Goal: Find specific page/section: Find specific page/section

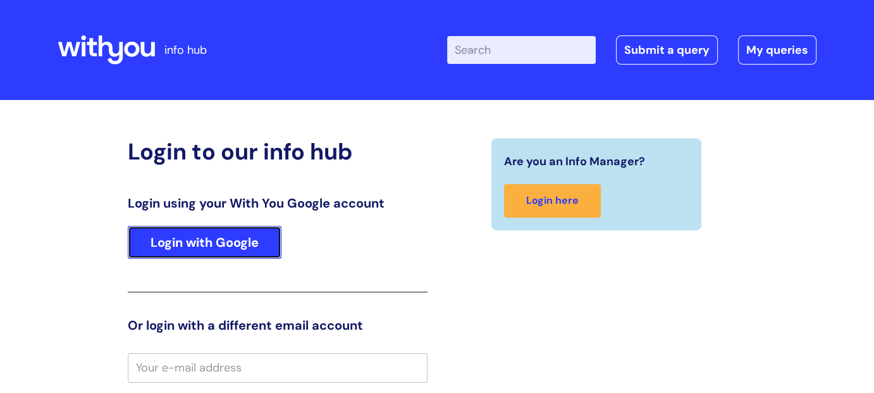
click at [228, 240] on link "Login with Google" at bounding box center [205, 242] width 154 height 33
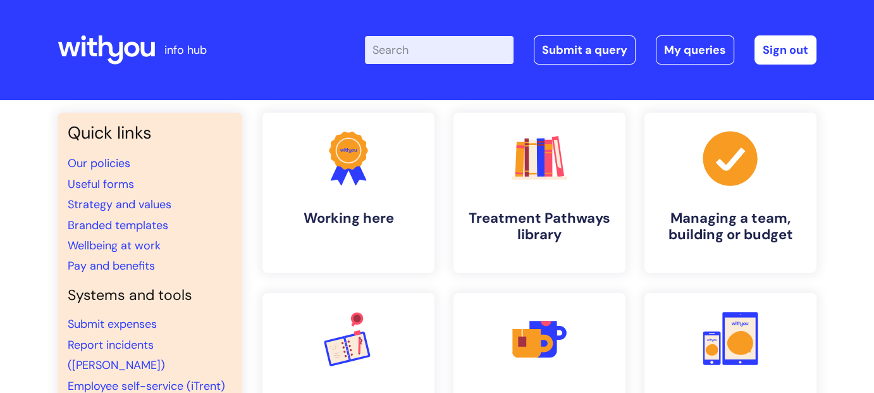
click at [439, 52] on input "Enter your search term here..." at bounding box center [439, 50] width 149 height 28
type input "brand centre"
click button "Search" at bounding box center [0, 0] width 0 height 0
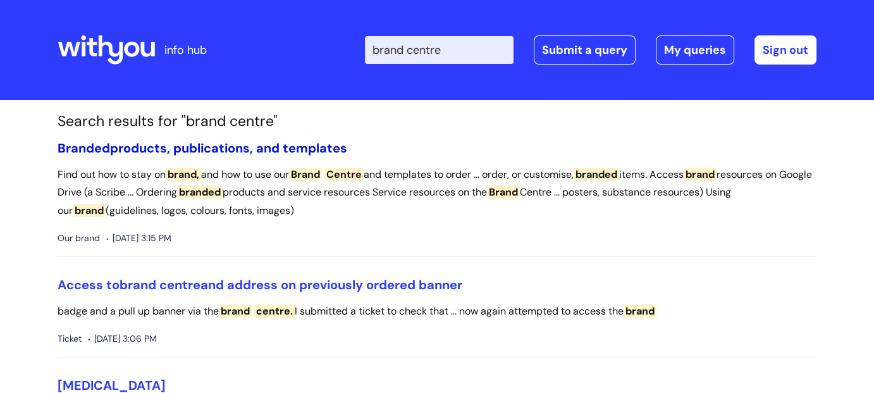
click at [265, 140] on link "Branded products, publications, and templates" at bounding box center [203, 148] width 290 height 16
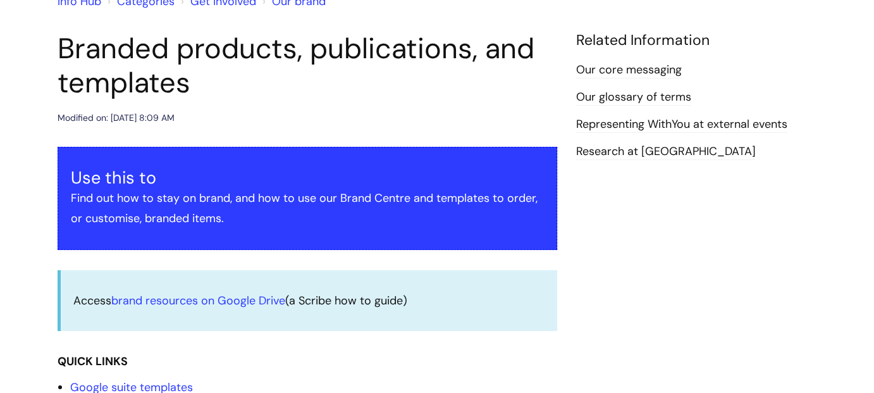
scroll to position [253, 0]
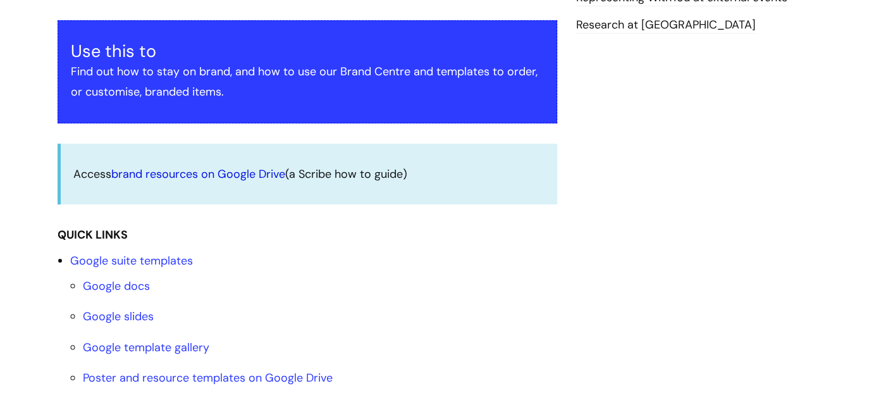
click at [200, 173] on link "brand resources on Google Drive" at bounding box center [198, 173] width 174 height 15
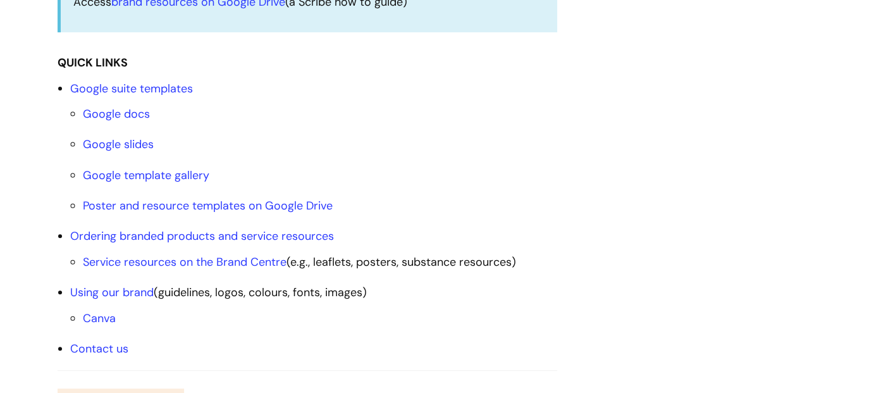
scroll to position [443, 0]
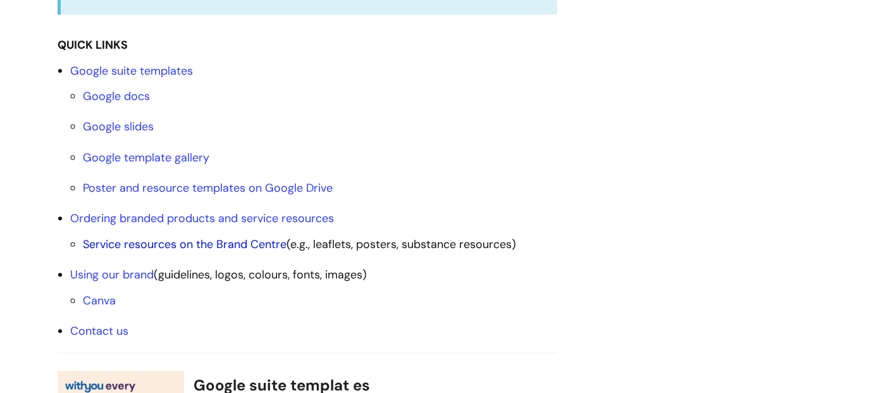
click at [259, 245] on link "Service resources on the Brand Centre" at bounding box center [185, 243] width 204 height 15
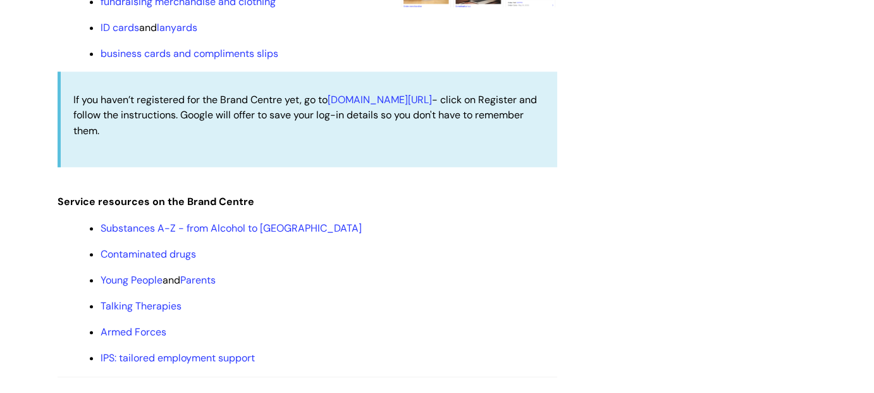
scroll to position [1346, 0]
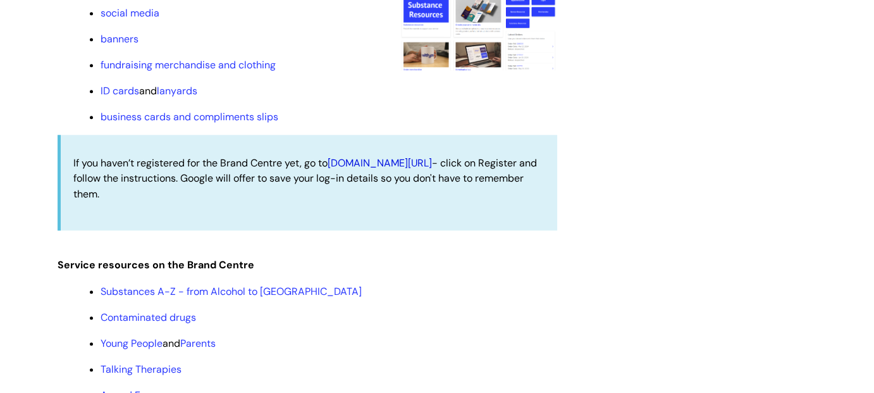
click at [384, 159] on link "[DOMAIN_NAME][URL]" at bounding box center [379, 162] width 104 height 13
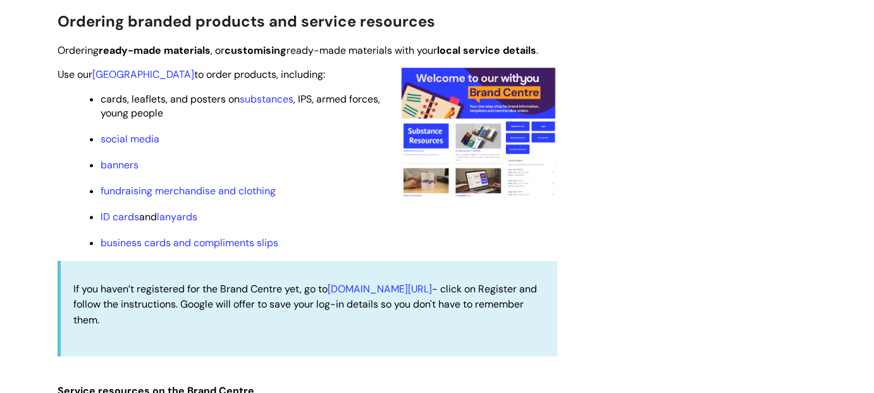
scroll to position [1220, 0]
click at [137, 69] on link "[GEOGRAPHIC_DATA]" at bounding box center [143, 74] width 102 height 13
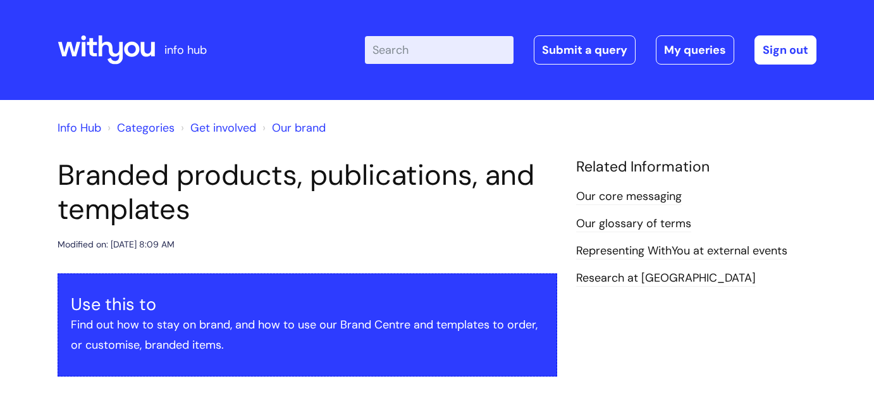
scroll to position [1220, 0]
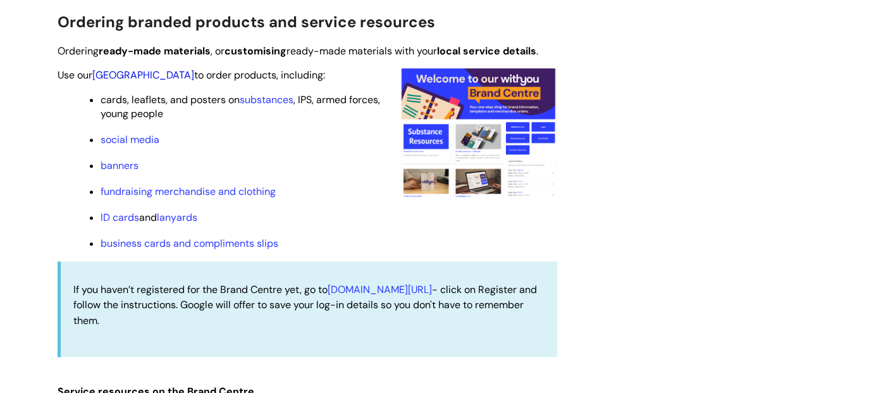
click at [123, 78] on link "[GEOGRAPHIC_DATA]" at bounding box center [143, 74] width 102 height 13
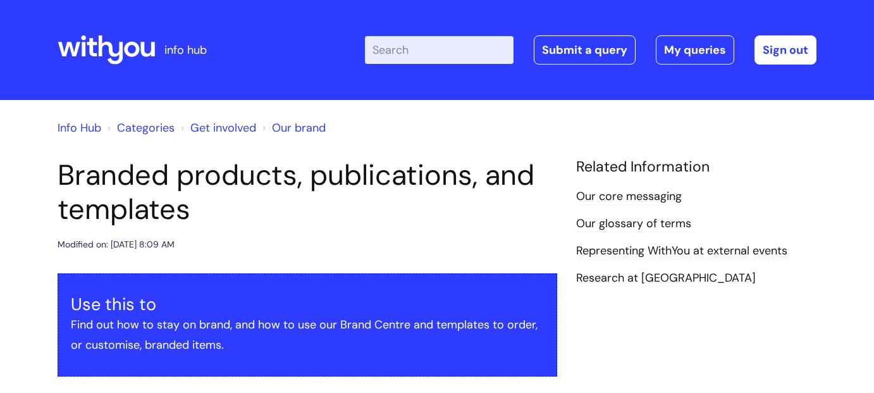
scroll to position [1220, 0]
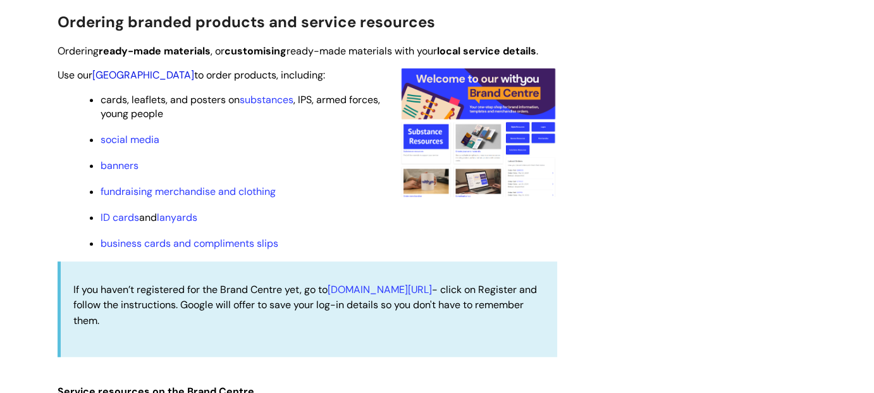
click at [146, 76] on link "[GEOGRAPHIC_DATA]" at bounding box center [143, 74] width 102 height 13
